Goal: Task Accomplishment & Management: Manage account settings

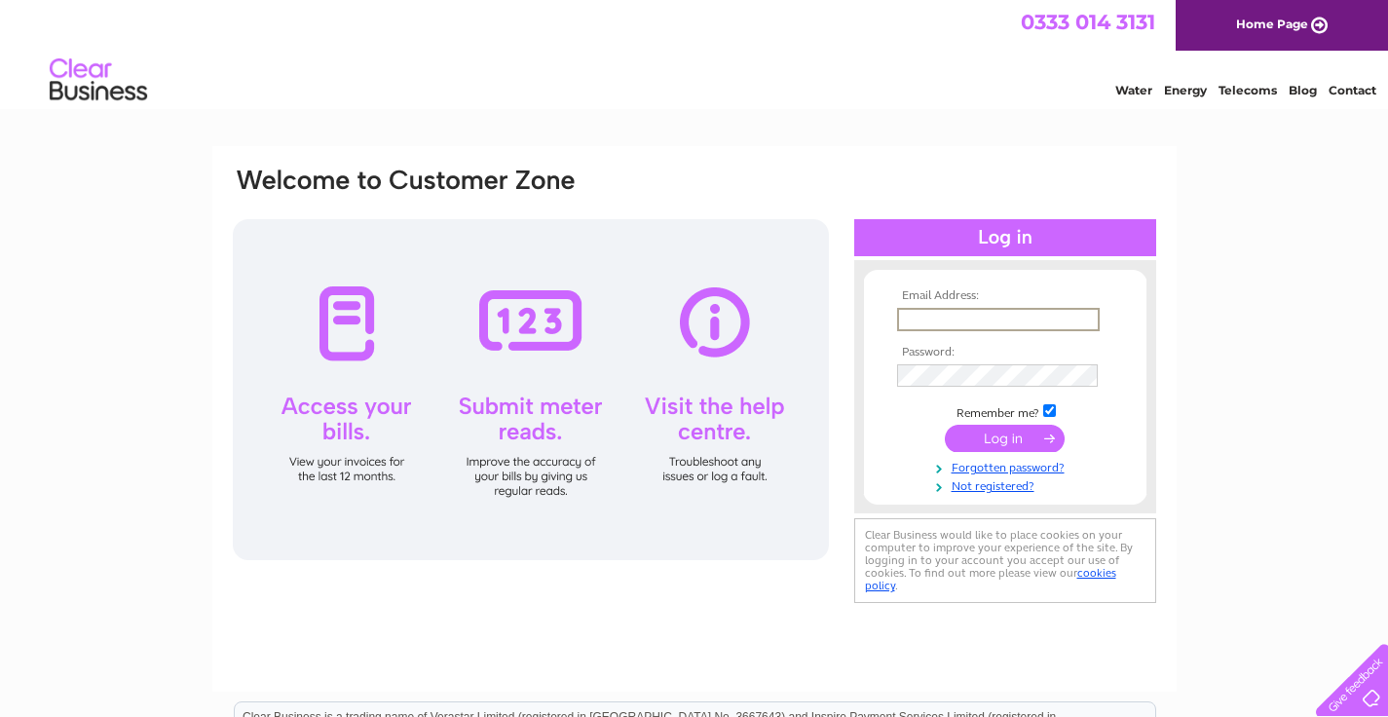
type input "[EMAIL_ADDRESS][DOMAIN_NAME]"
click at [1004, 436] on input "submit" at bounding box center [1005, 438] width 120 height 27
click at [1033, 432] on input "submit" at bounding box center [1005, 438] width 120 height 27
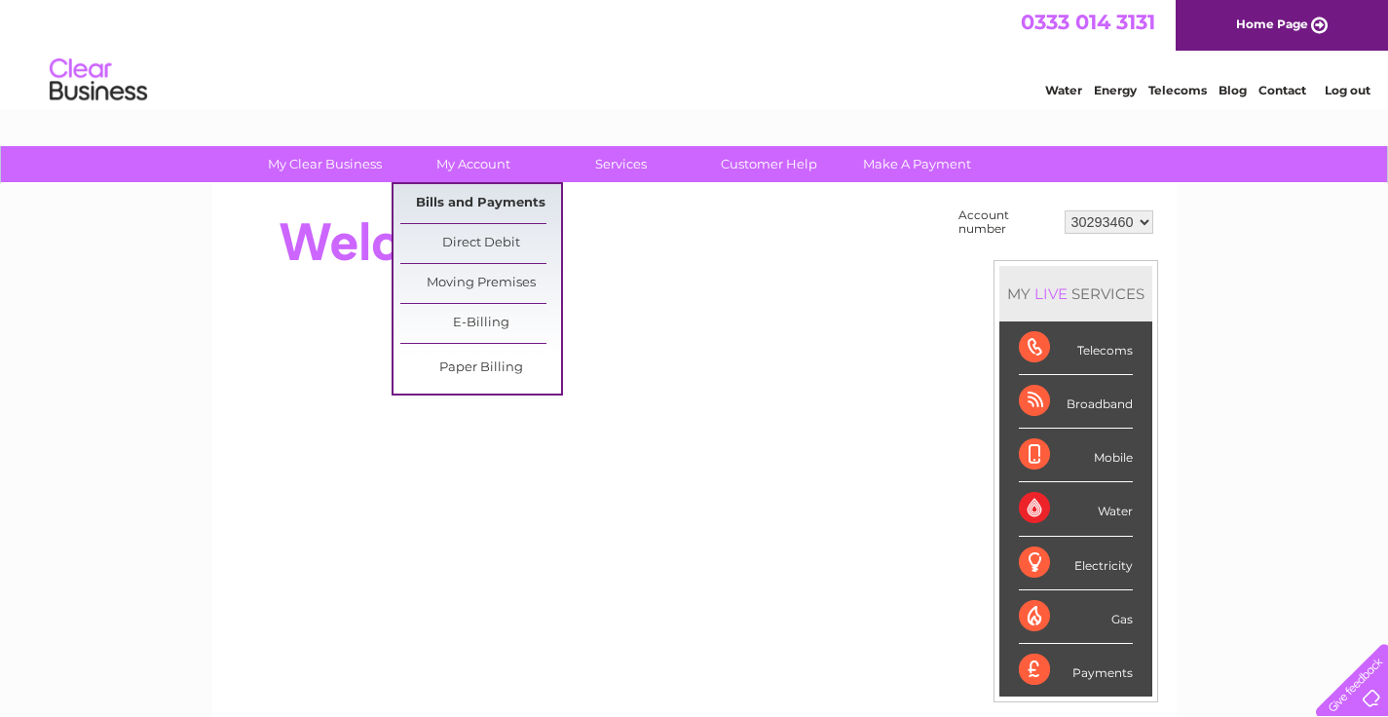
click at [457, 207] on link "Bills and Payments" at bounding box center [480, 203] width 161 height 39
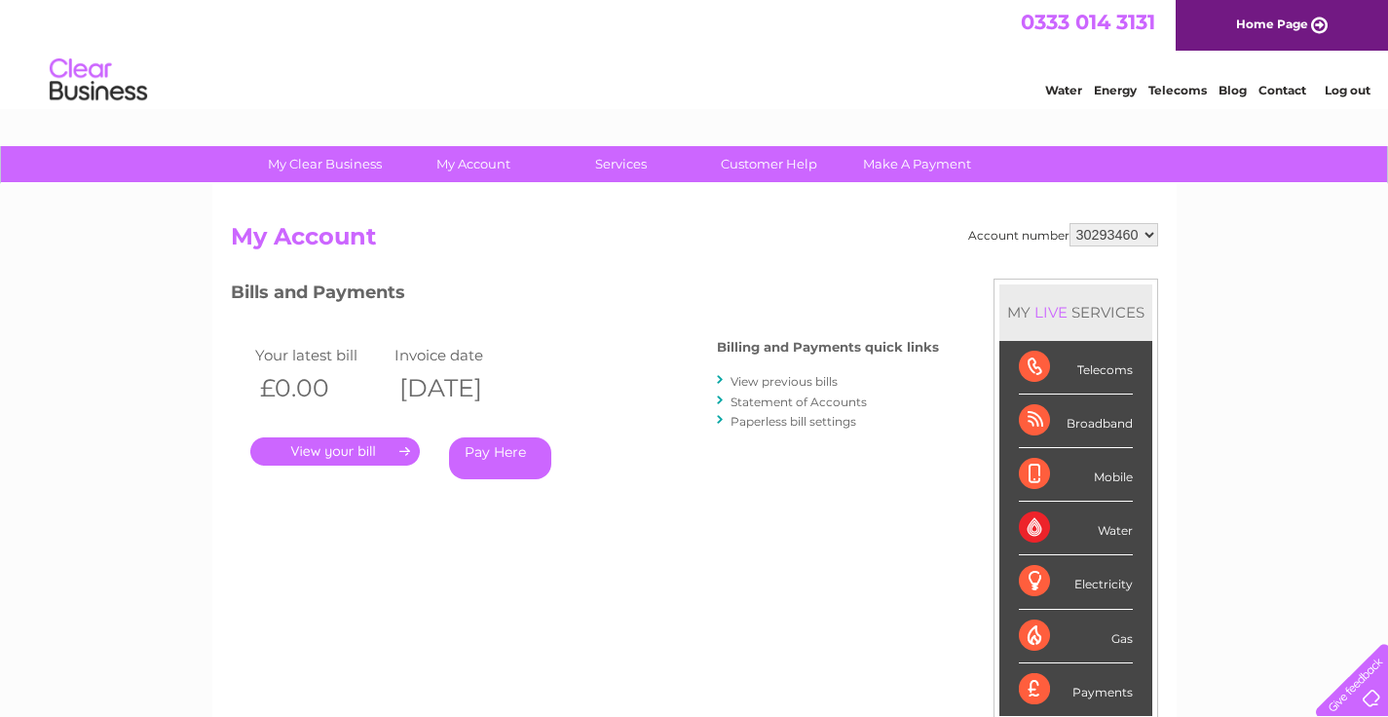
click at [806, 385] on link "View previous bills" at bounding box center [784, 381] width 107 height 15
